Goal: Check status: Check status

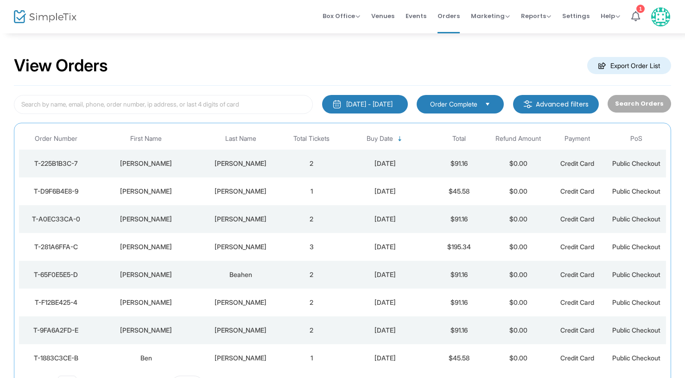
click at [246, 221] on div "[PERSON_NAME]" at bounding box center [241, 219] width 78 height 9
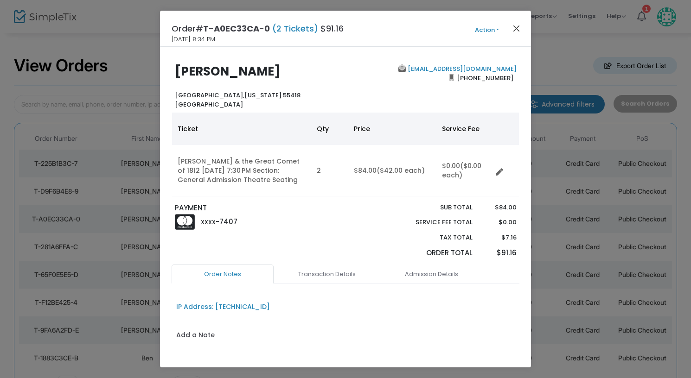
click at [519, 27] on button "Close" at bounding box center [517, 28] width 12 height 12
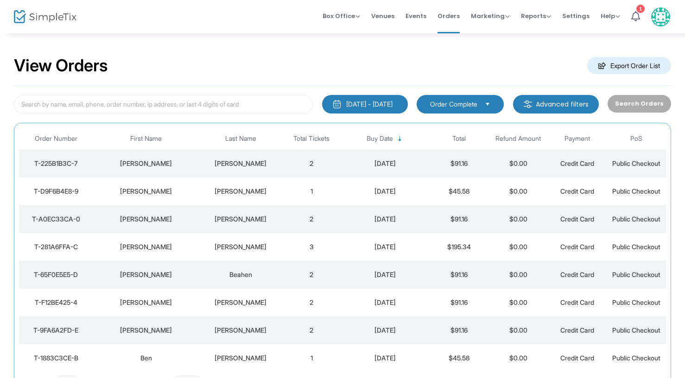
click at [235, 188] on div "[PERSON_NAME]" at bounding box center [241, 191] width 78 height 9
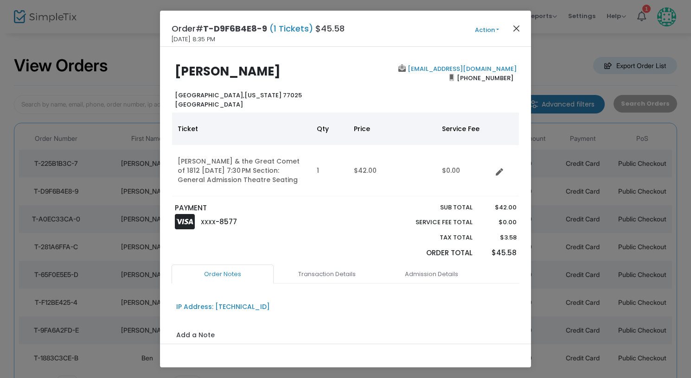
click at [517, 27] on button "Close" at bounding box center [517, 28] width 12 height 12
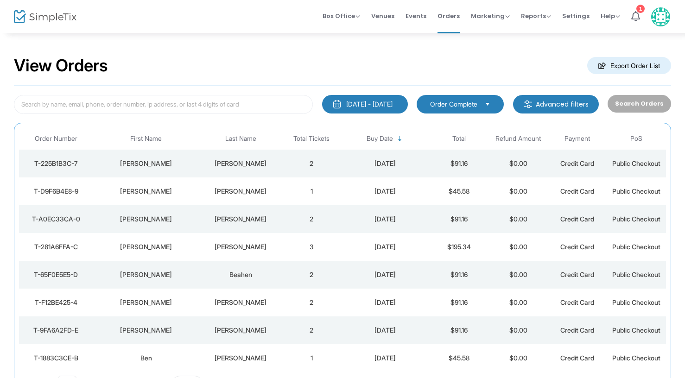
click at [248, 161] on div "[PERSON_NAME]" at bounding box center [241, 163] width 78 height 9
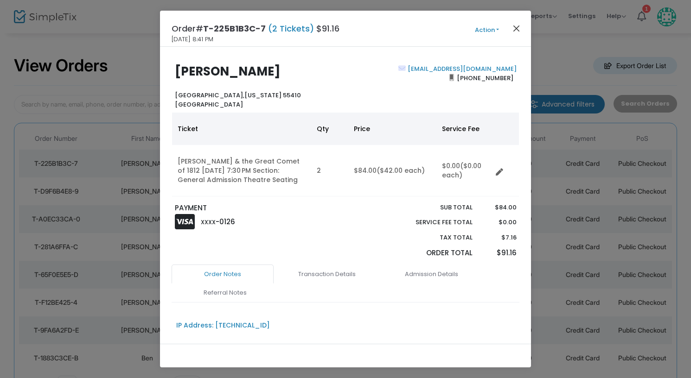
click at [517, 26] on button "Close" at bounding box center [517, 28] width 12 height 12
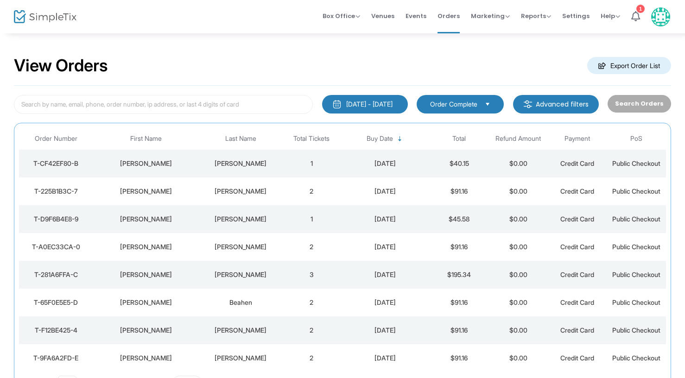
click at [251, 161] on div "[PERSON_NAME]" at bounding box center [241, 163] width 78 height 9
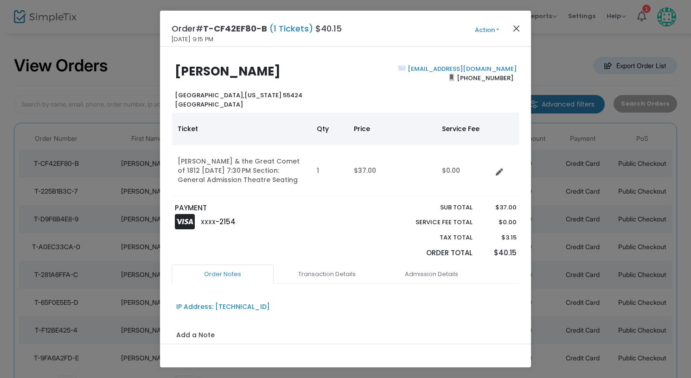
click at [518, 25] on button "Close" at bounding box center [517, 28] width 12 height 12
